Goal: Find specific page/section: Find specific page/section

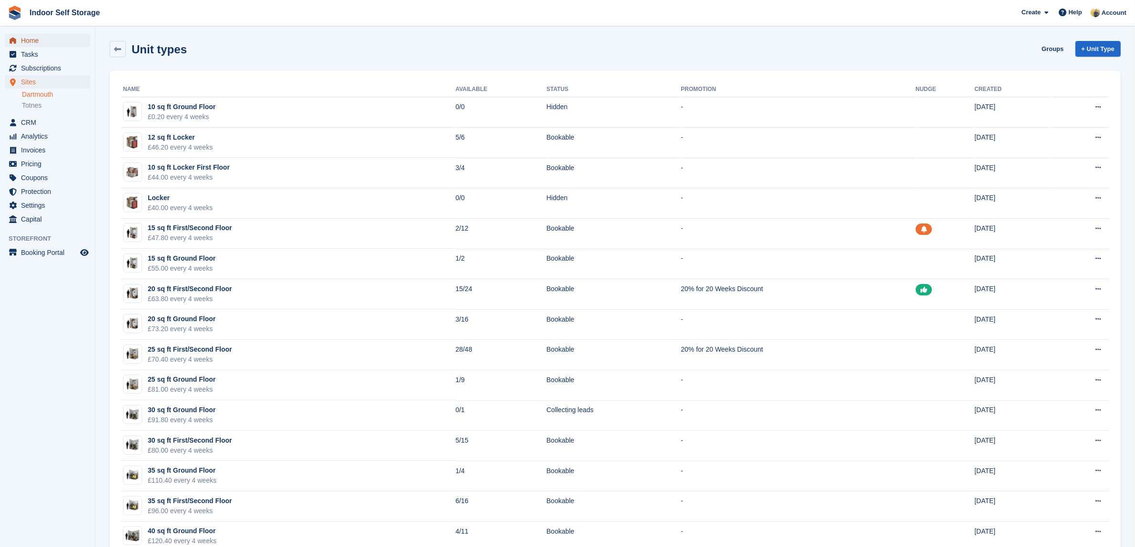
click at [34, 40] on span "Home" at bounding box center [49, 40] width 57 height 13
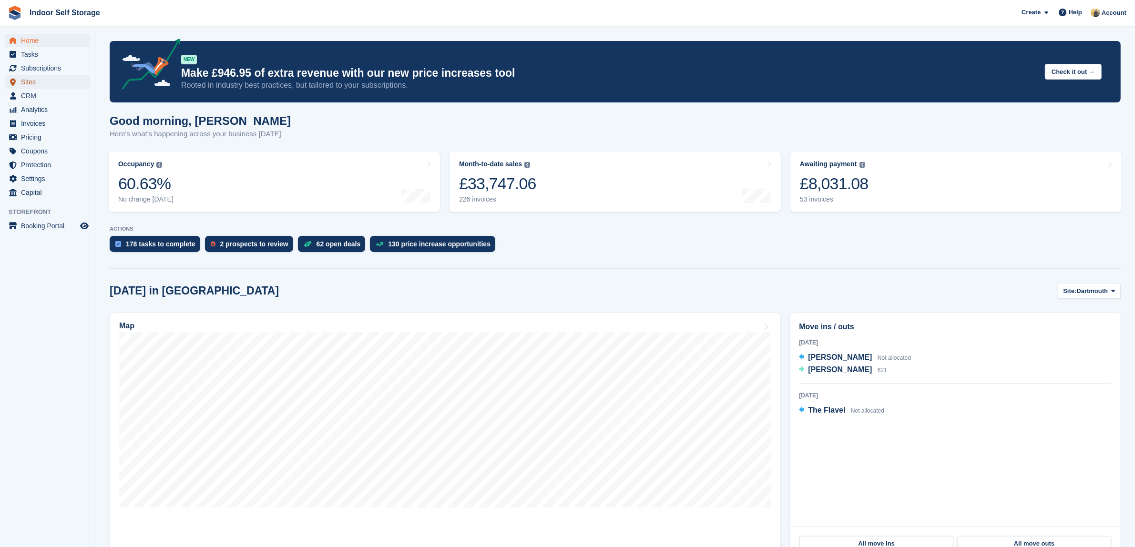
click at [30, 80] on span "Sites" at bounding box center [49, 81] width 57 height 13
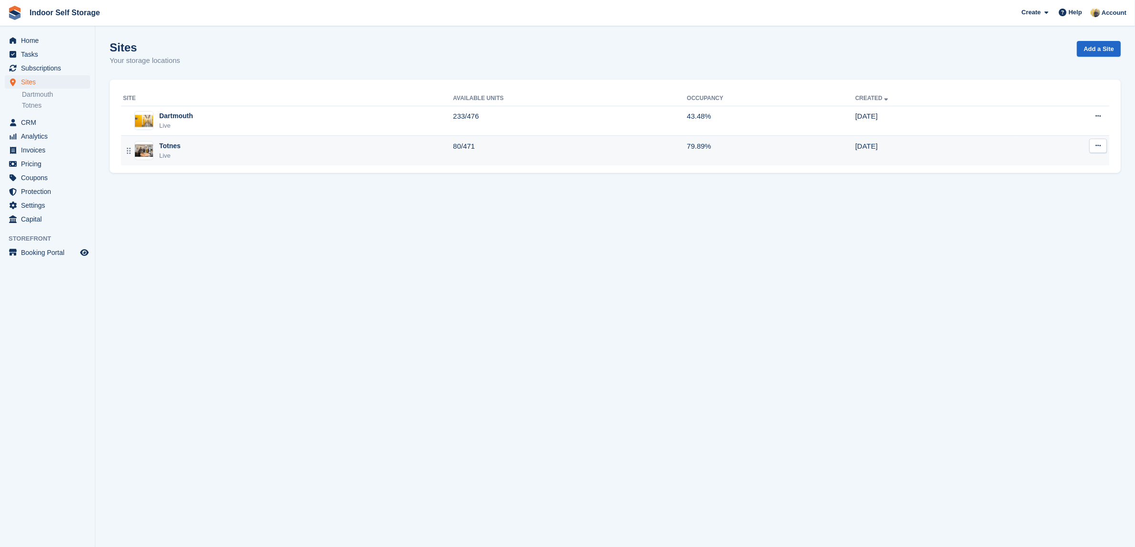
click at [333, 152] on div "Totnes Live" at bounding box center [288, 151] width 330 height 20
